Goal: Task Accomplishment & Management: Complete application form

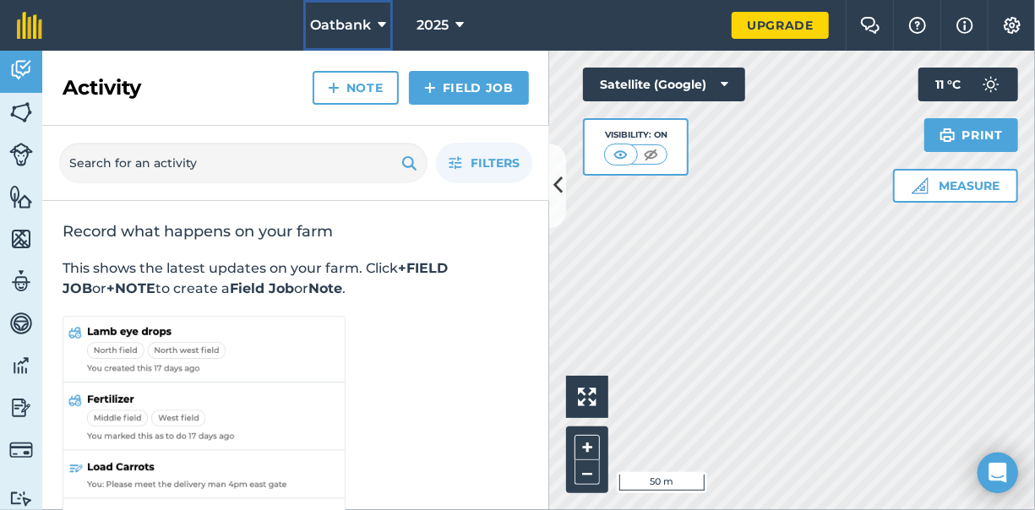
click at [378, 27] on icon at bounding box center [382, 25] width 8 height 20
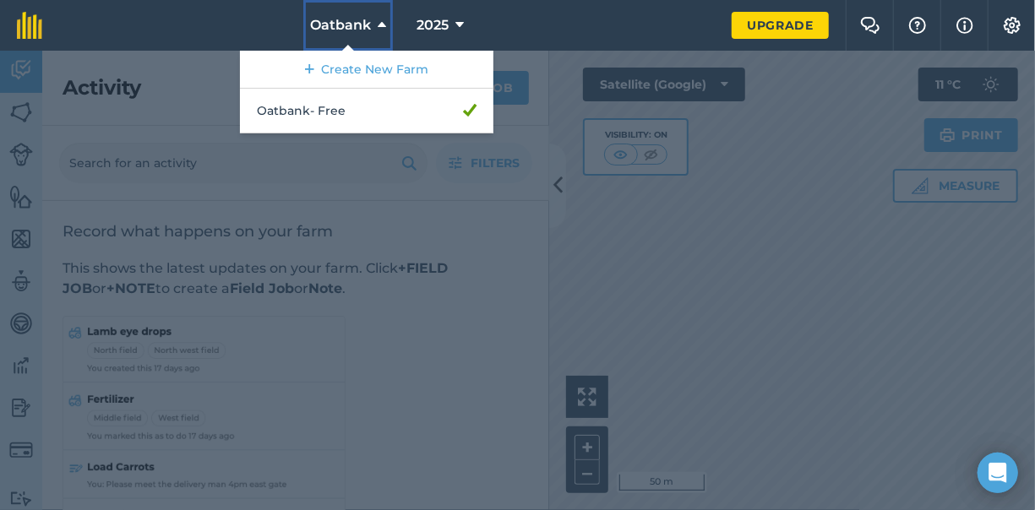
click at [372, 22] on button "Oatbank" at bounding box center [348, 25] width 90 height 51
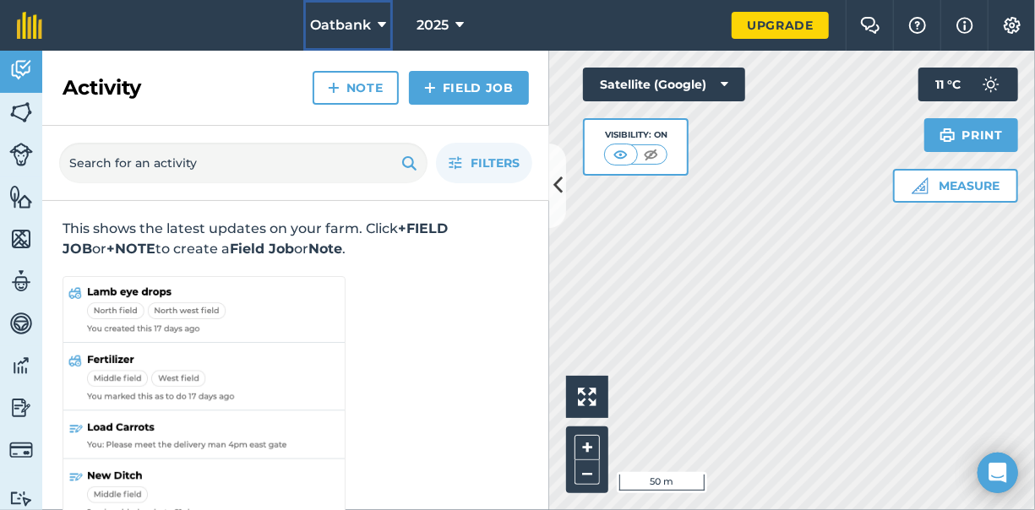
scroll to position [74, 0]
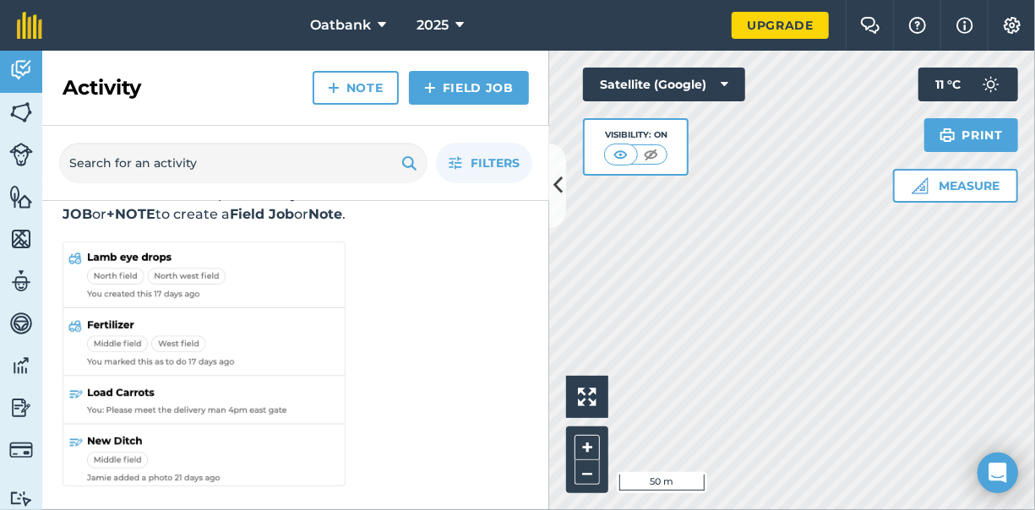
click at [393, 15] on div "2025" at bounding box center [440, 25] width 95 height 51
click at [376, 26] on button "Oatbank" at bounding box center [348, 25] width 90 height 51
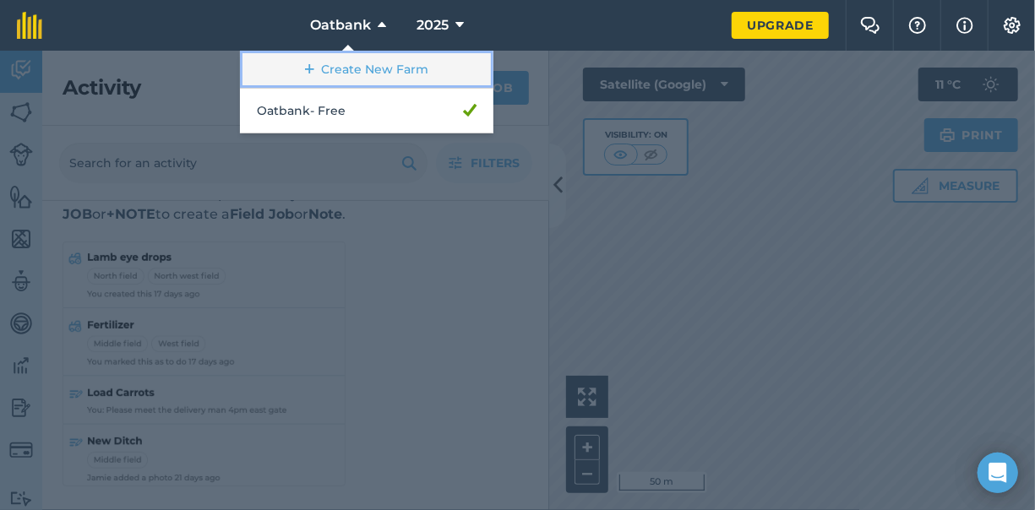
click at [373, 66] on link "Create New Farm" at bounding box center [367, 70] width 254 height 38
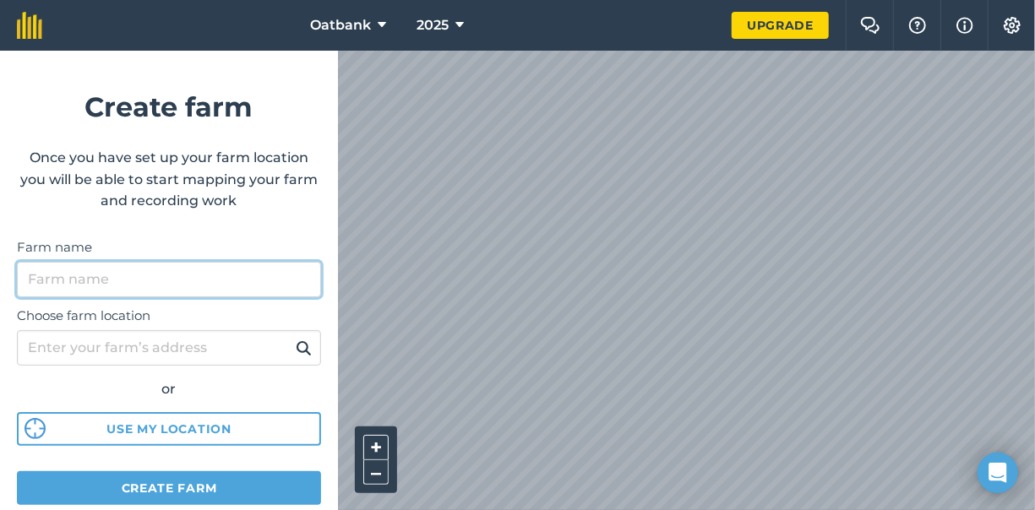
click at [125, 274] on input "Farm name" at bounding box center [169, 279] width 304 height 35
type input "[GEOGRAPHIC_DATA]"
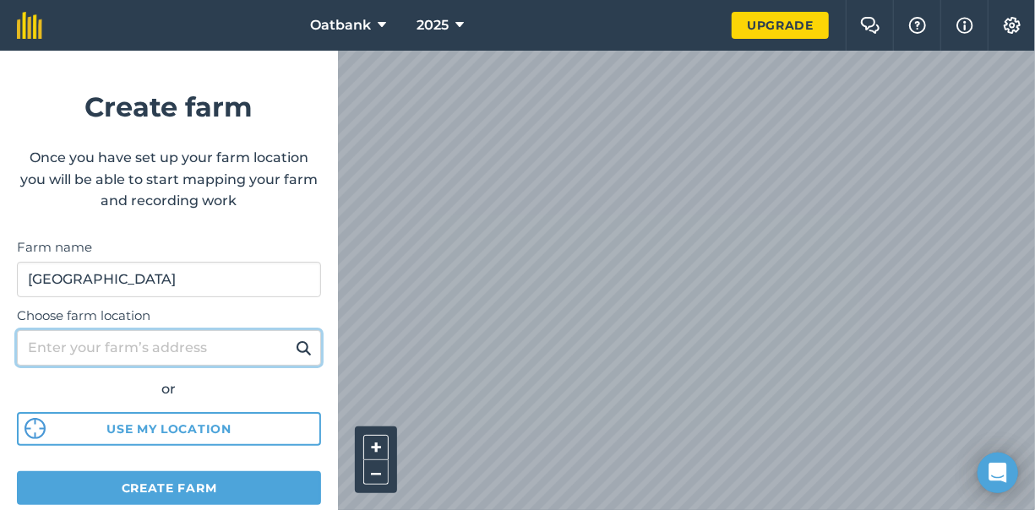
click at [104, 342] on input "Choose farm location" at bounding box center [169, 347] width 304 height 35
type input "769 reids flat road reids flat"
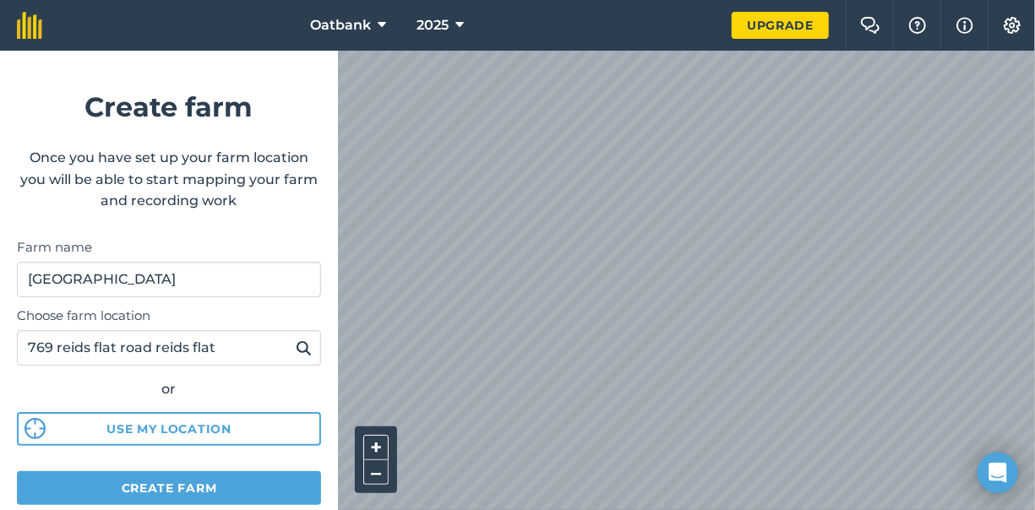
click at [296, 347] on img at bounding box center [304, 348] width 16 height 20
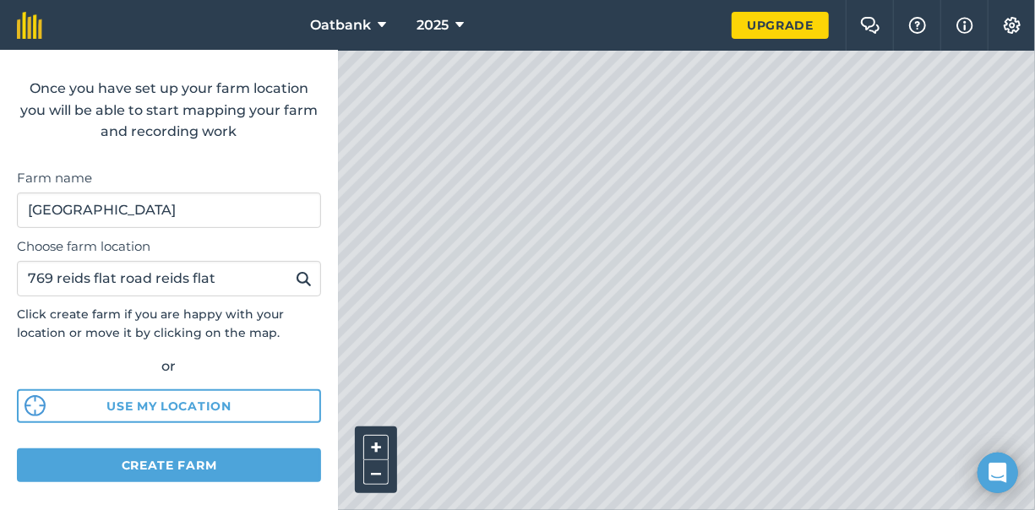
scroll to position [85, 0]
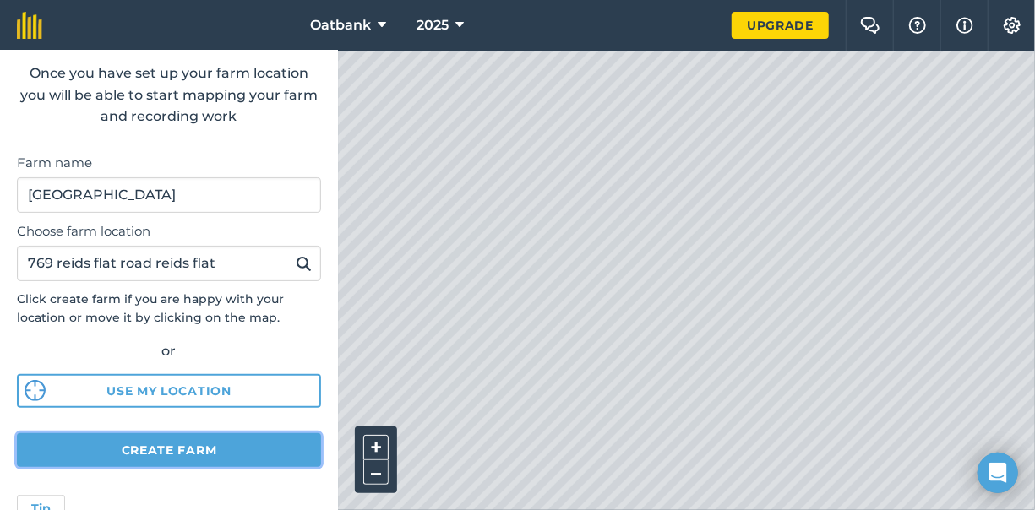
click at [183, 447] on button "Create farm" at bounding box center [169, 450] width 304 height 34
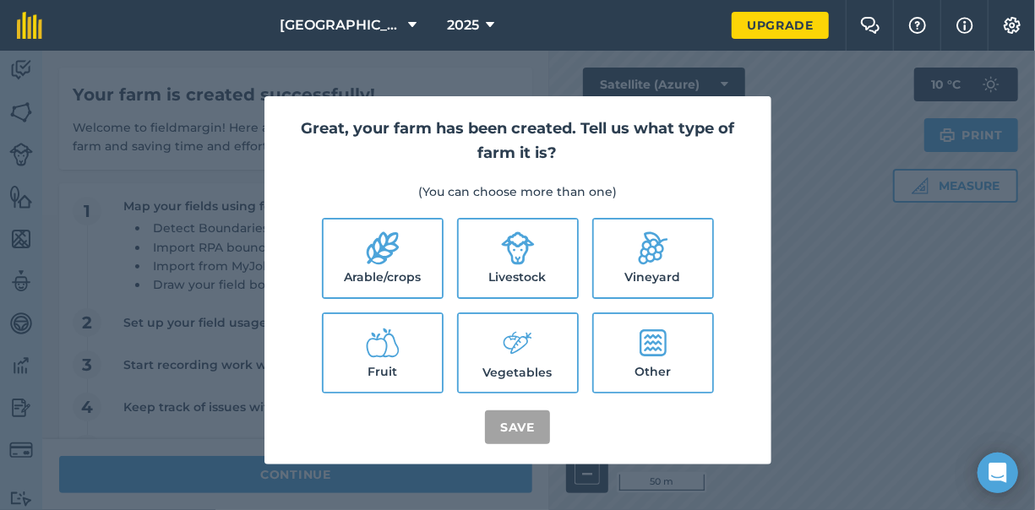
click at [812, 106] on div "Great, your farm has been created. Tell us what type of farm it is? (You can ch…" at bounding box center [517, 281] width 1035 height 460
click at [521, 253] on icon at bounding box center [518, 249] width 34 height 34
checkbox input "true"
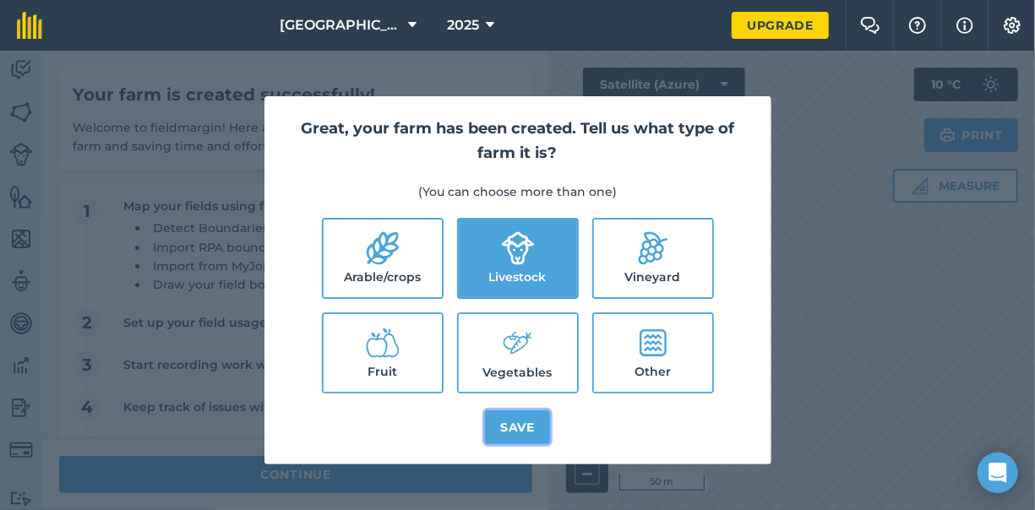
click at [516, 429] on button "Save" at bounding box center [517, 428] width 65 height 34
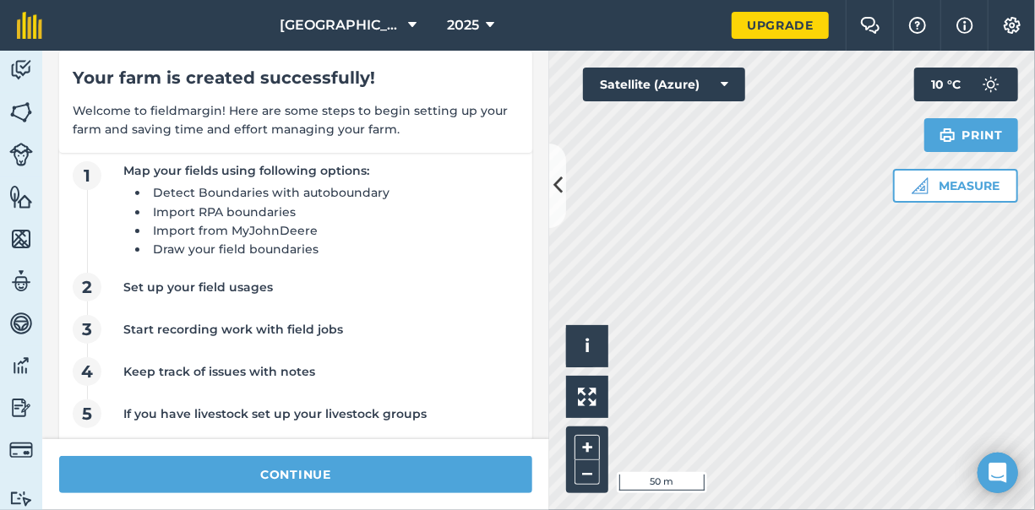
scroll to position [54, 0]
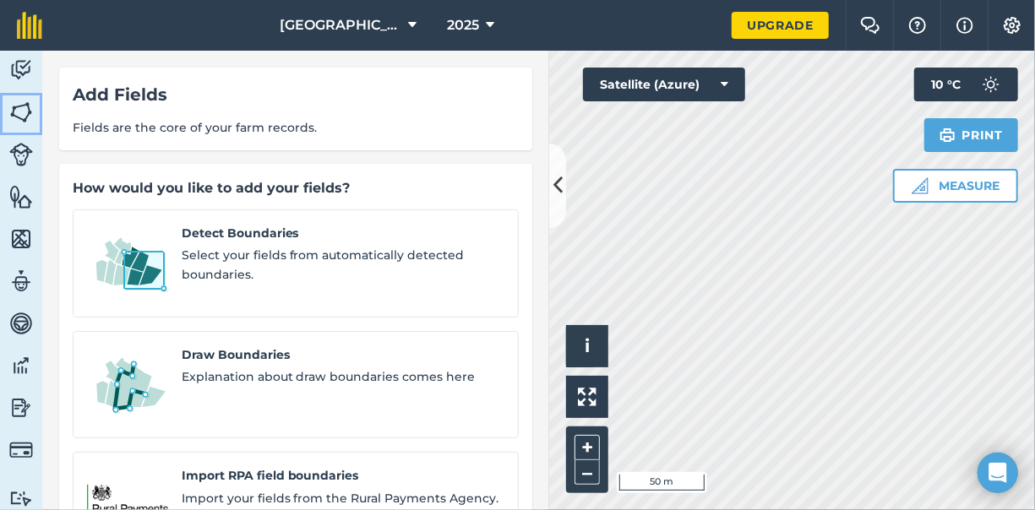
click at [15, 111] on img at bounding box center [21, 112] width 24 height 25
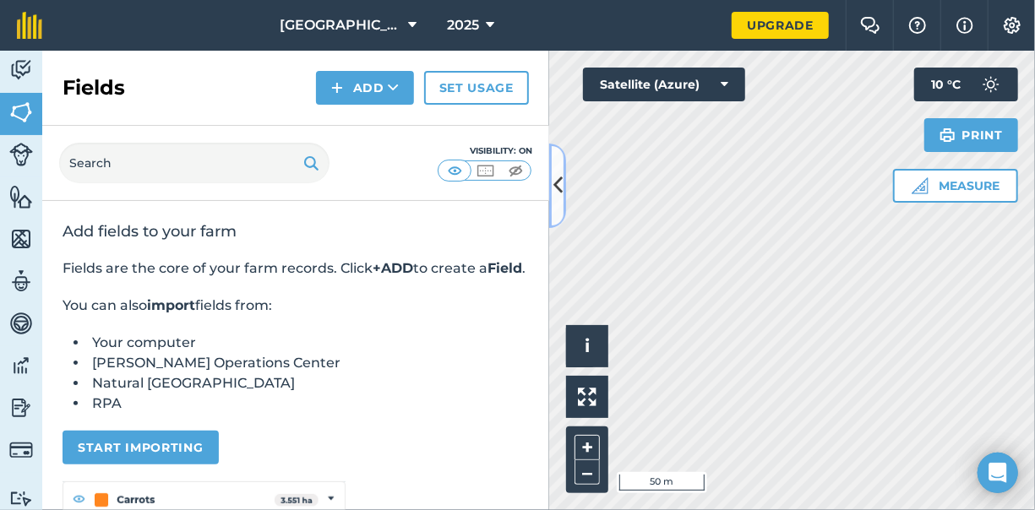
click at [559, 178] on icon at bounding box center [557, 186] width 9 height 30
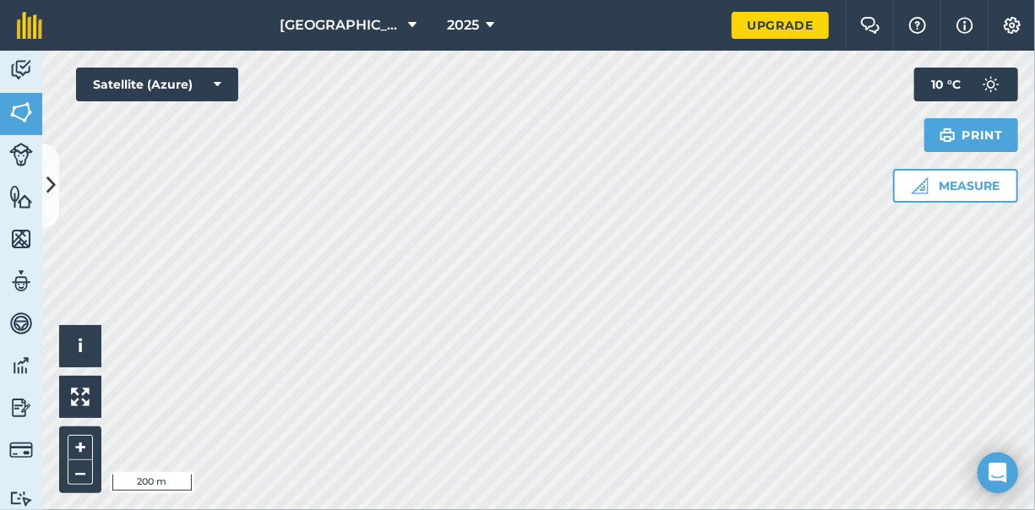
click at [440, 510] on html "Glenview 2025 Upgrade Farm Chat Help Info Settings Map printing is not availabl…" at bounding box center [517, 255] width 1035 height 510
